Goal: Communication & Community: Answer question/provide support

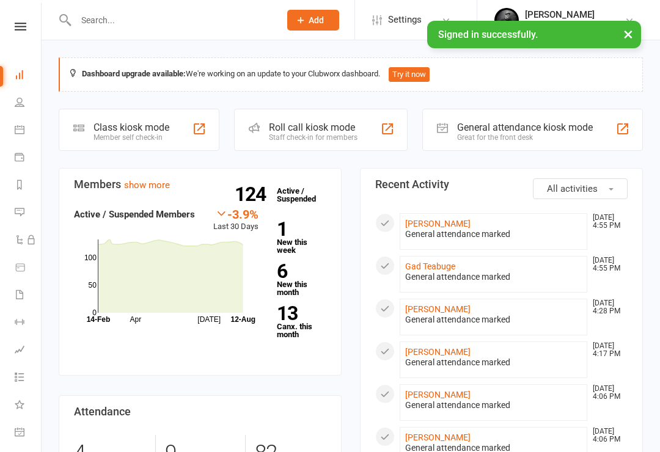
click at [156, 27] on input "text" at bounding box center [171, 20] width 199 height 17
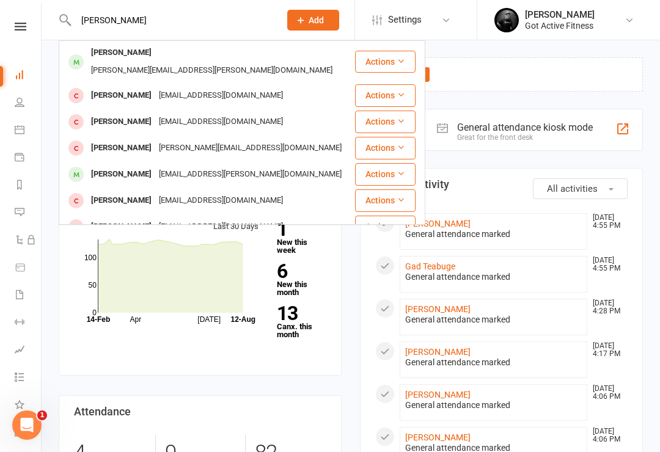
type input "[PERSON_NAME]"
click at [210, 43] on div "[PERSON_NAME] [PERSON_NAME][EMAIL_ADDRESS][PERSON_NAME][DOMAIN_NAME]" at bounding box center [207, 62] width 294 height 40
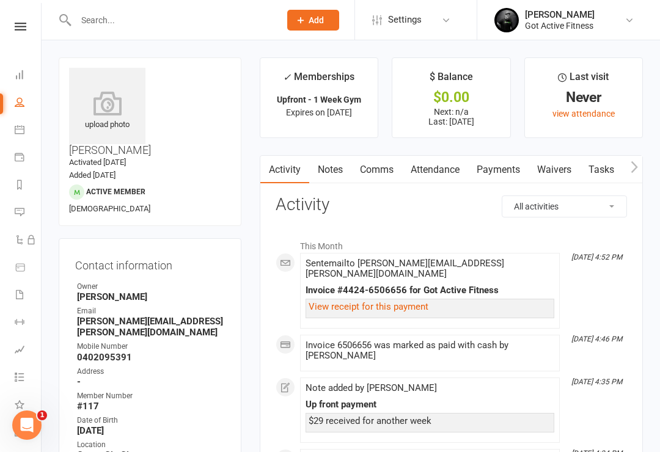
click at [374, 166] on link "Comms" at bounding box center [376, 170] width 51 height 28
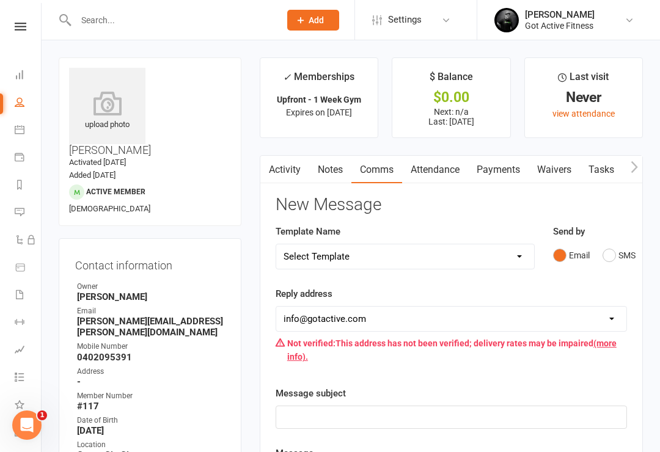
click at [525, 259] on select "Select Template [SMS] Cancelled Membership [Email] Cancelled Memebership [Email…" at bounding box center [405, 256] width 258 height 24
click at [450, 256] on select "Select Template [SMS] Cancelled Membership [Email] Cancelled Memebership [Email…" at bounding box center [405, 256] width 258 height 24
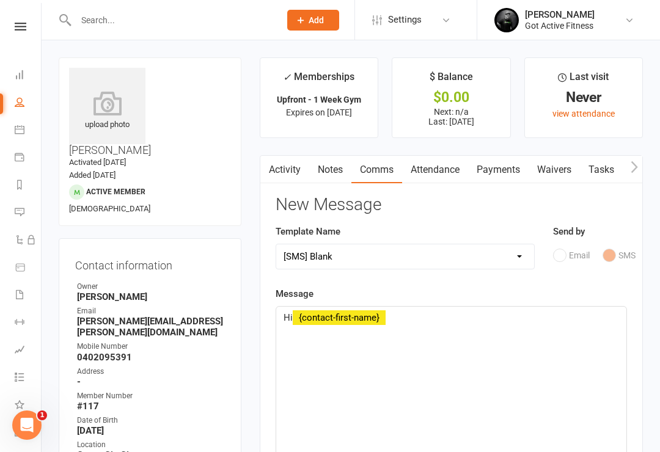
click at [423, 252] on select "Select Template [SMS] Cancelled Membership [Email] Cancelled Memebership [Email…" at bounding box center [405, 256] width 258 height 24
select select "1"
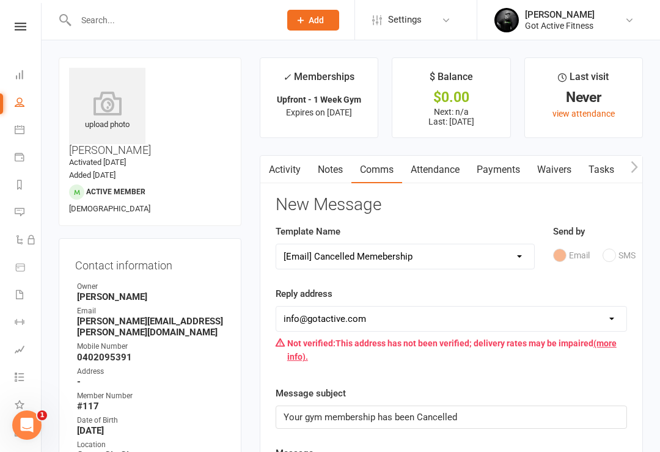
click at [444, 259] on select "Select Template [SMS] Cancelled Membership [Email] Cancelled Memebership [Email…" at bounding box center [405, 256] width 258 height 24
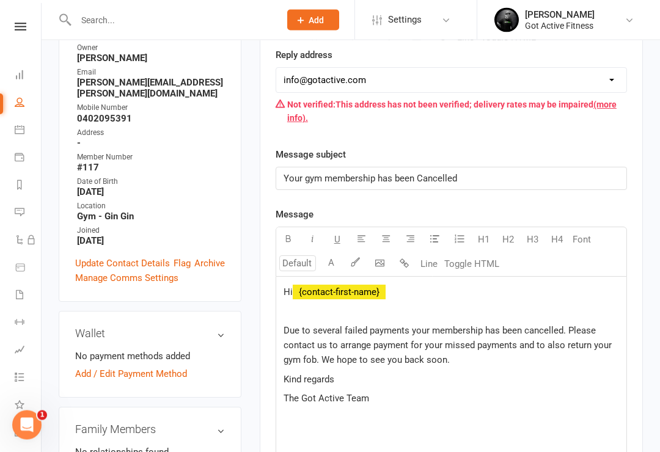
scroll to position [240, 0]
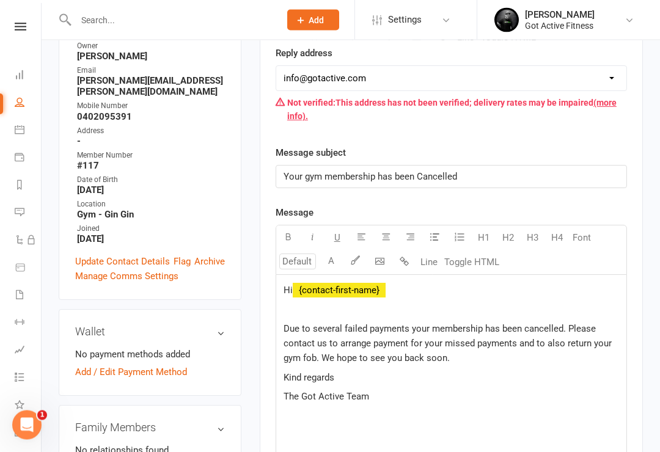
click at [508, 177] on p "Your gym membership has been Cancelled" at bounding box center [450, 177] width 335 height 15
click at [301, 185] on div "Thasnk you" at bounding box center [451, 177] width 350 height 22
click at [305, 173] on span "Thasnk you" at bounding box center [306, 177] width 47 height 11
click at [426, 296] on div "Hi ﻿ {contact-first-name} Due to several failed payments your membership has be…" at bounding box center [451, 366] width 350 height 183
click at [388, 285] on span at bounding box center [386, 290] width 2 height 11
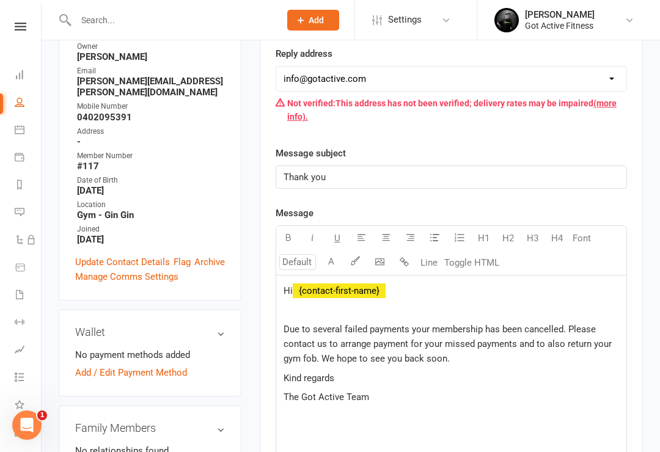
click at [381, 285] on span "﻿ {contact-first-name}" at bounding box center [339, 290] width 93 height 11
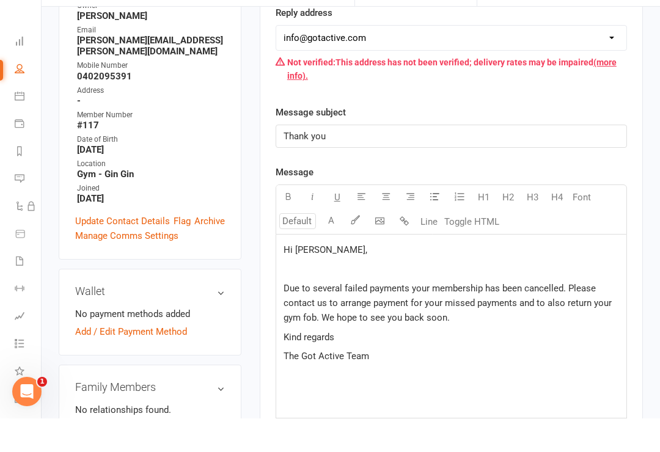
scroll to position [291, 0]
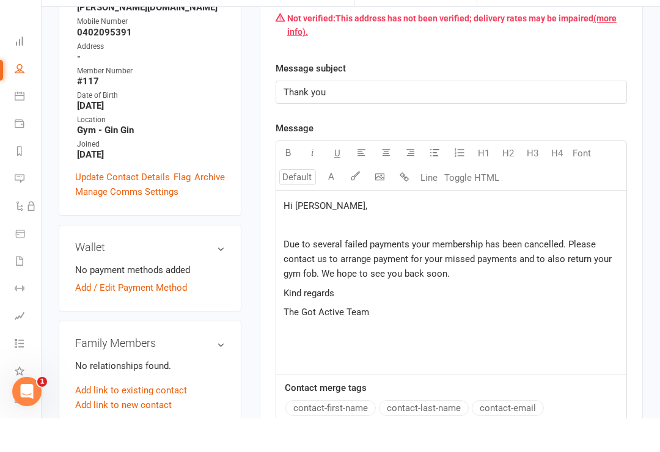
click at [475, 279] on p "Due to several failed payments your membership has been cancelled. Please conta…" at bounding box center [450, 293] width 335 height 44
click at [318, 272] on span "Due to several failed payments your membership has been cancelled. Please conta…" at bounding box center [448, 292] width 330 height 40
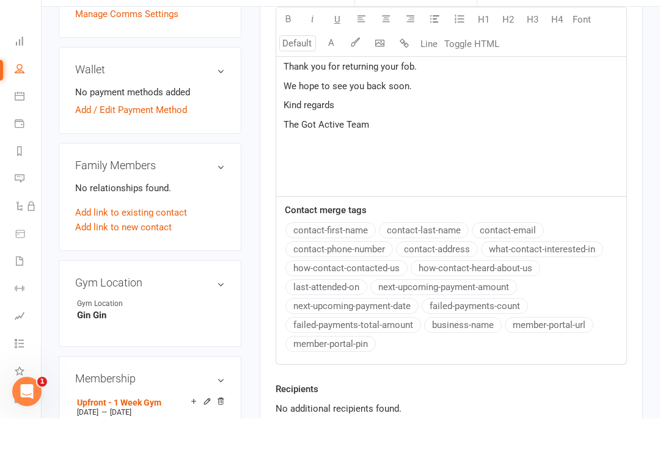
scroll to position [628, 0]
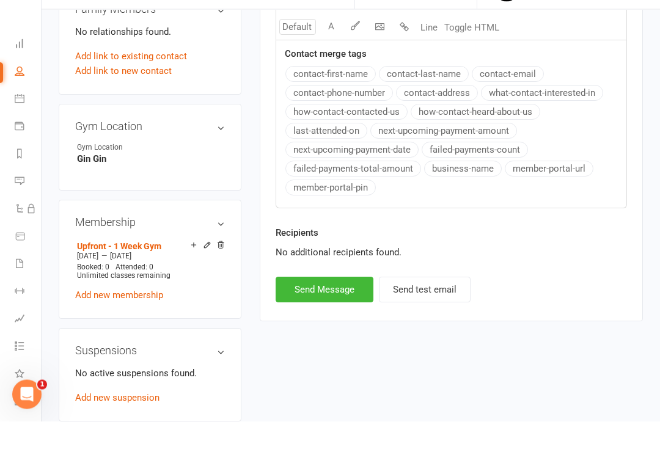
click at [319, 308] on button "Send Message" at bounding box center [324, 321] width 98 height 26
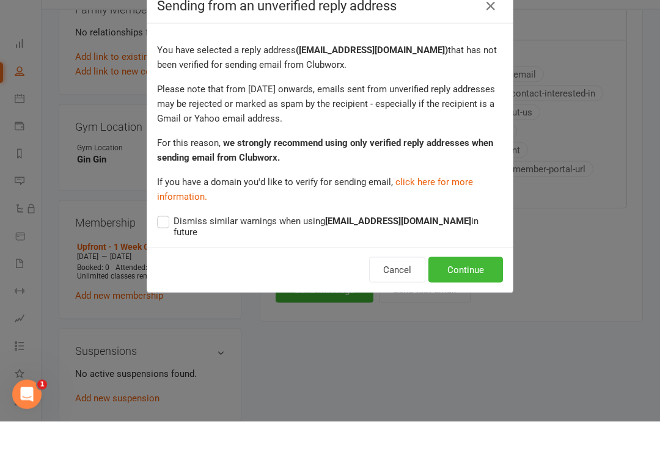
scroll to position [659, 0]
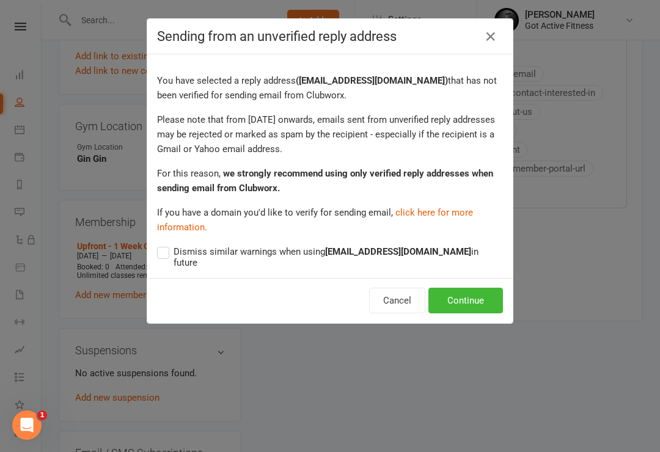
click at [471, 293] on button "Continue" at bounding box center [465, 301] width 75 height 26
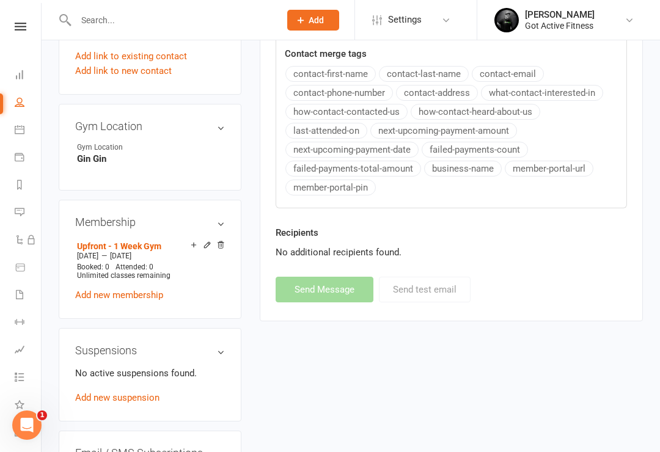
select select
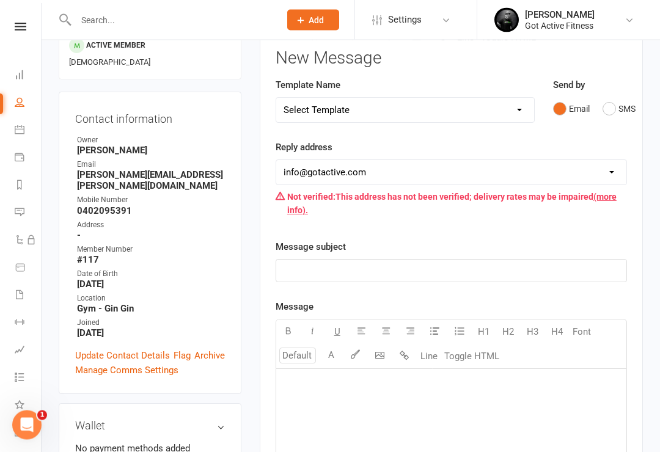
scroll to position [147, 0]
click at [126, 348] on link "Update Contact Details" at bounding box center [122, 355] width 95 height 15
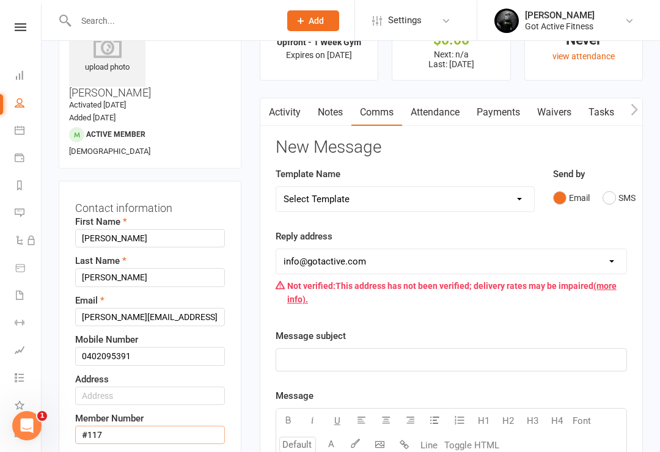
click at [159, 425] on input "#117" at bounding box center [150, 434] width 150 height 18
type input "#"
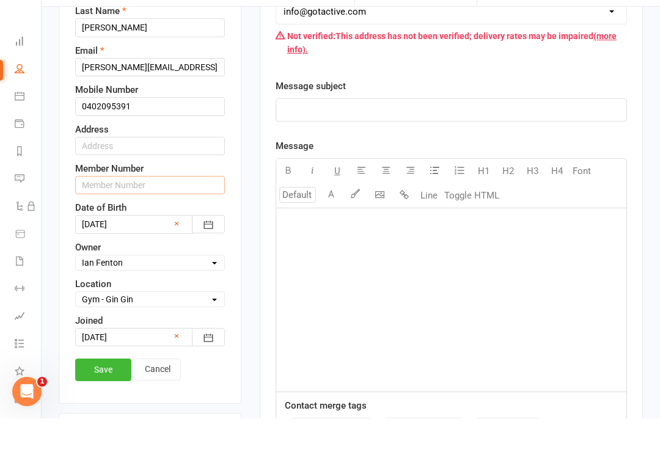
scroll to position [276, 0]
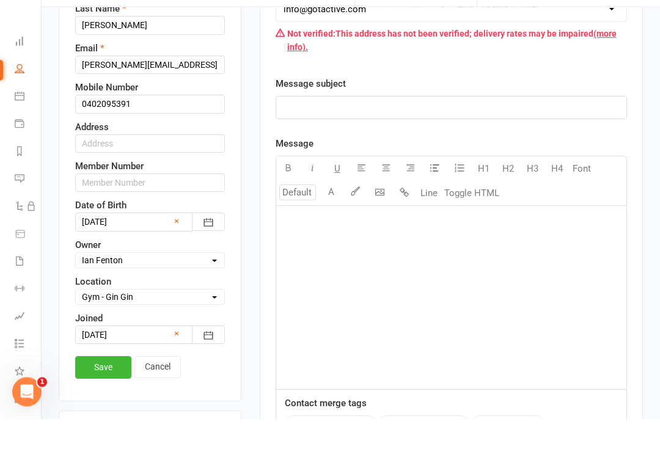
click at [99, 390] on link "Save" at bounding box center [103, 401] width 56 height 22
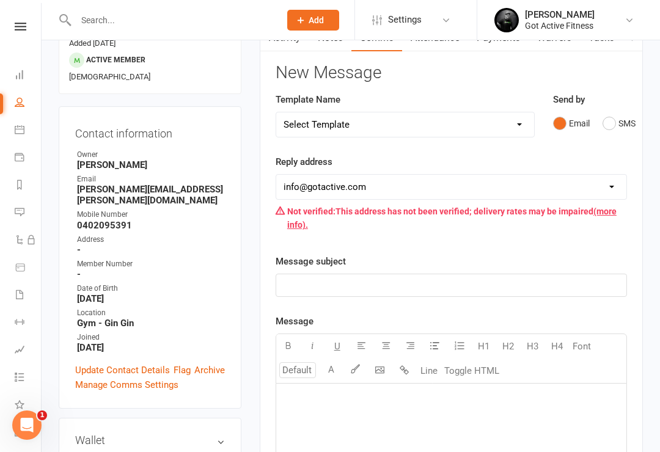
scroll to position [0, 0]
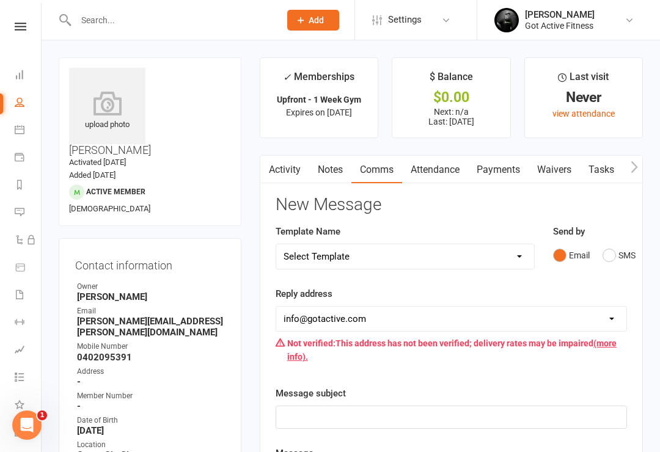
click at [16, 26] on icon at bounding box center [21, 27] width 12 height 8
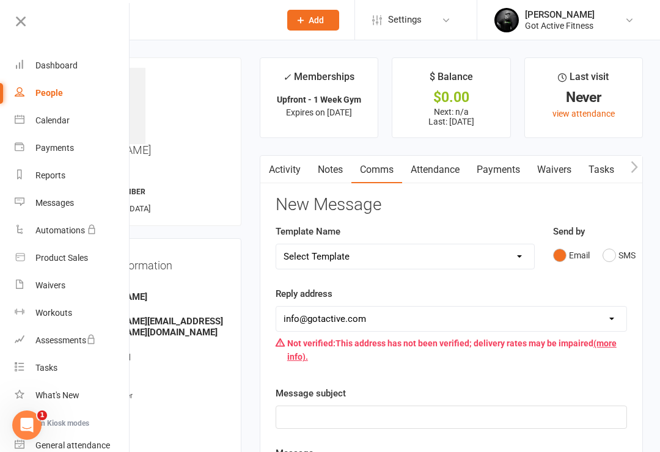
click at [68, 60] on link "Dashboard" at bounding box center [72, 65] width 115 height 27
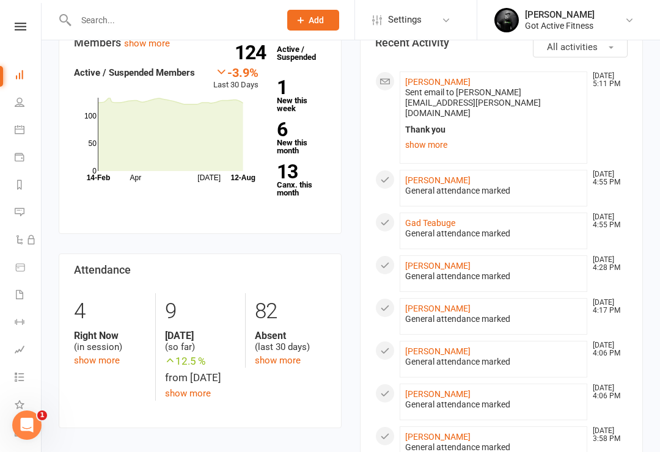
scroll to position [293, 0]
